Goal: Navigation & Orientation: Find specific page/section

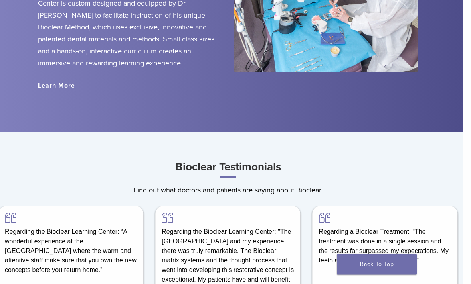
scroll to position [971, 6]
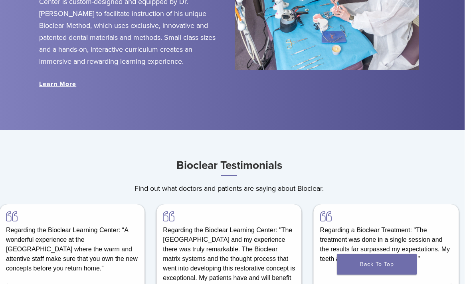
click at [62, 88] on link "Learn More" at bounding box center [57, 85] width 37 height 8
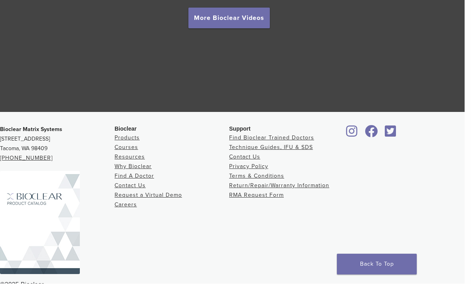
scroll to position [1485, 6]
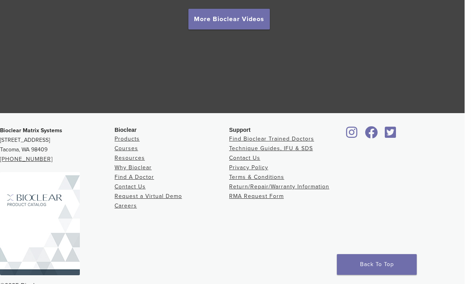
click at [443, 138] on div at bounding box center [400, 133] width 114 height 14
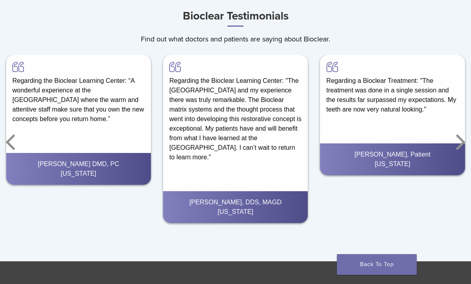
scroll to position [1120, 0]
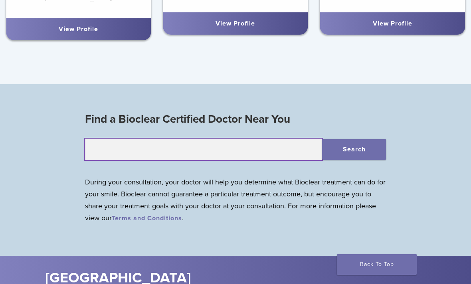
click at [234, 147] on input "text" at bounding box center [203, 150] width 237 height 22
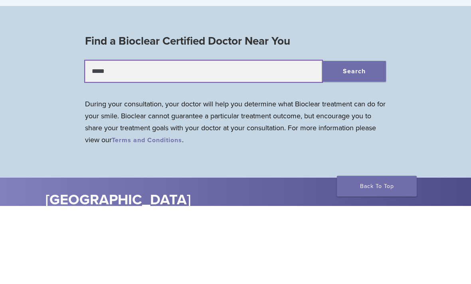
type input "*****"
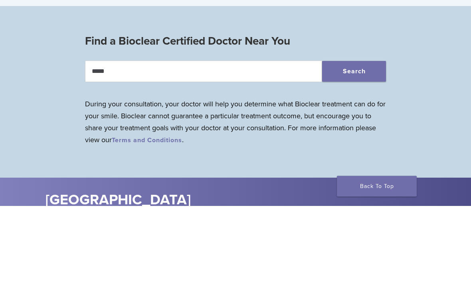
click at [372, 140] on button "Search" at bounding box center [354, 150] width 64 height 21
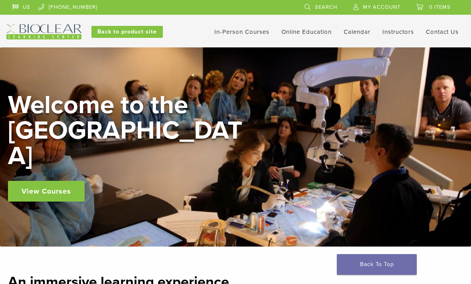
click at [343, 209] on div "Welcome to the Learning Center View Courses" at bounding box center [235, 146] width 470 height 199
click at [248, 170] on div "Welcome to the Learning Center View Courses" at bounding box center [235, 147] width 454 height 109
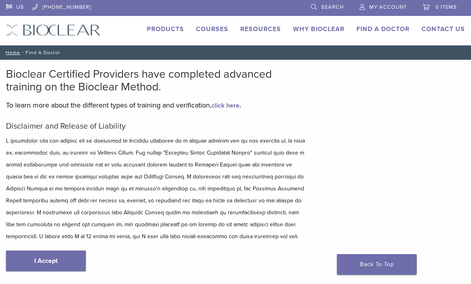
click at [59, 262] on link "I Accept" at bounding box center [46, 261] width 80 height 21
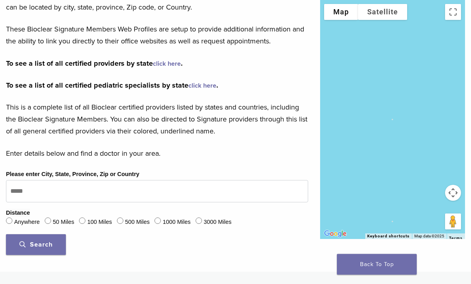
scroll to position [133, 0]
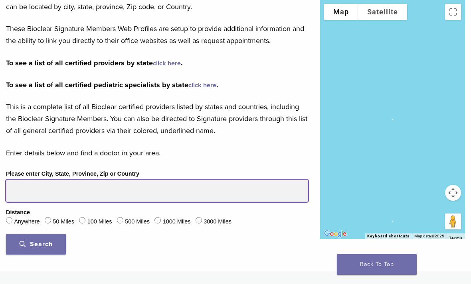
click at [42, 194] on input "Please enter City, State, Province, Zip or Country" at bounding box center [157, 191] width 302 height 22
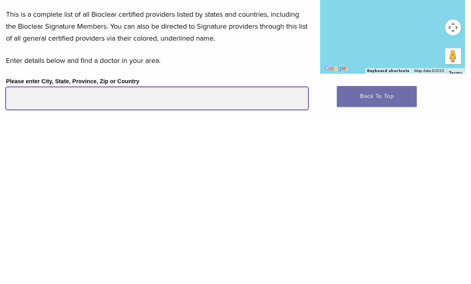
scroll to position [60, 0]
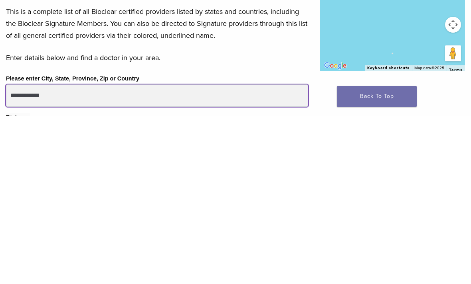
type input "**********"
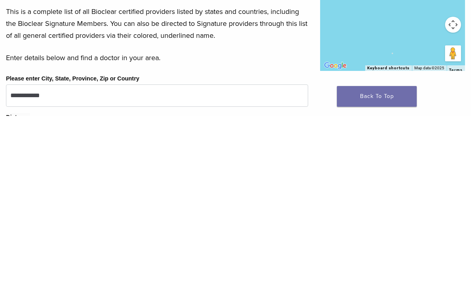
click at [370, 254] on link "Back To Top" at bounding box center [377, 264] width 80 height 21
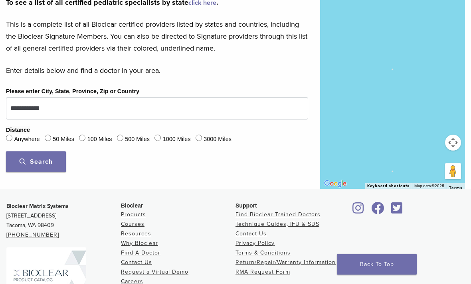
scroll to position [215, 0]
click at [49, 164] on span "Search" at bounding box center [36, 163] width 33 height 8
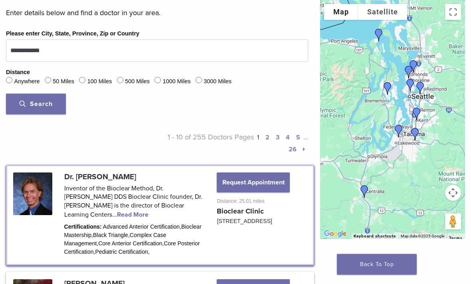
scroll to position [273, 0]
click at [193, 216] on link at bounding box center [159, 215] width 305 height 98
click at [196, 217] on link at bounding box center [159, 215] width 305 height 98
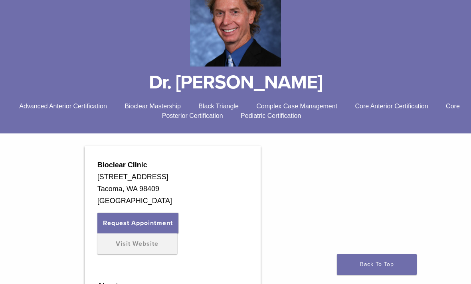
scroll to position [128, 0]
click at [148, 245] on link "Visit Website" at bounding box center [137, 244] width 80 height 21
